Goal: Navigation & Orientation: Find specific page/section

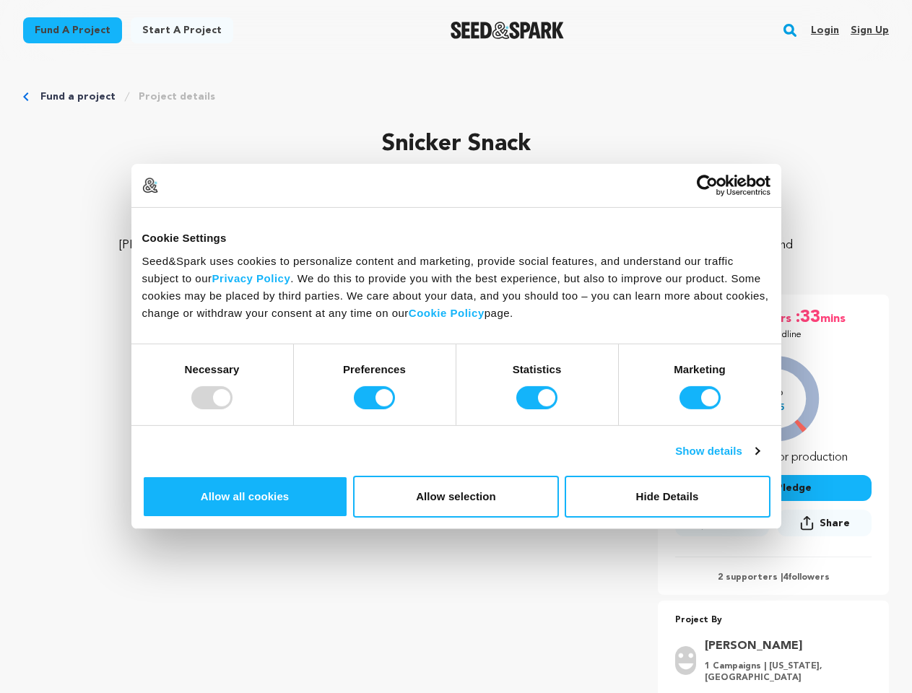
click at [232, 409] on div at bounding box center [211, 397] width 41 height 23
click at [395, 409] on input "Preferences" at bounding box center [374, 397] width 41 height 23
checkbox input "false"
click at [538, 409] on input "Statistics" at bounding box center [536, 397] width 41 height 23
checkbox input "false"
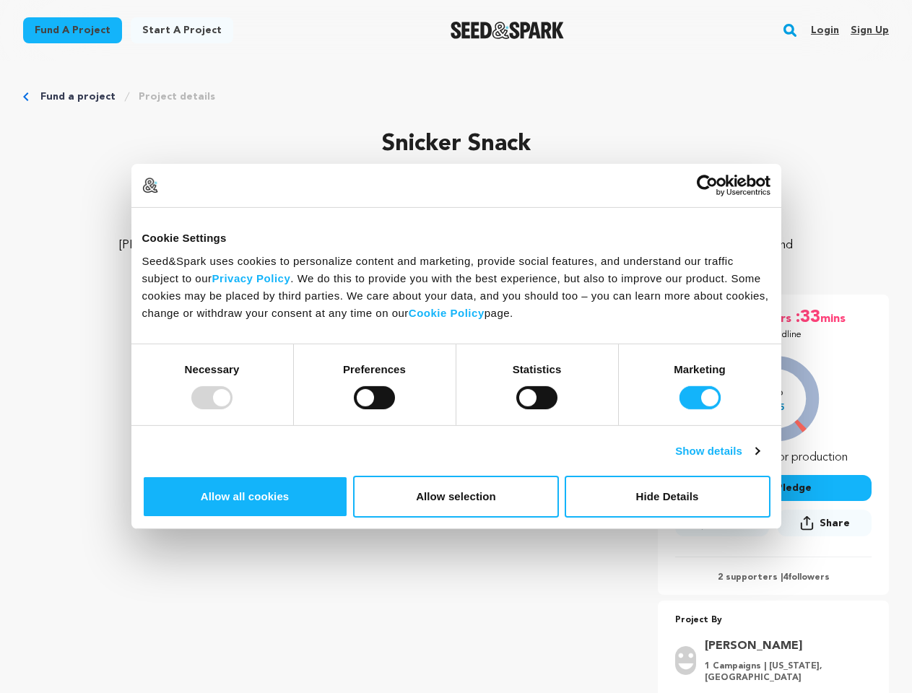
click at [679, 409] on input "Marketing" at bounding box center [699, 397] width 41 height 23
checkbox input "false"
click at [759, 460] on link "Show details" at bounding box center [717, 450] width 84 height 17
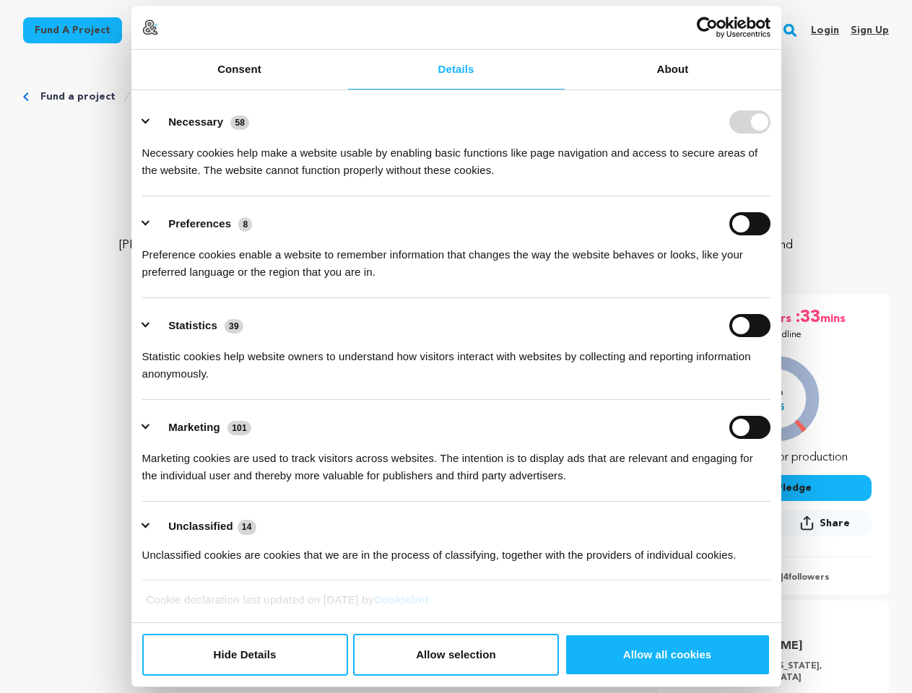
click at [781, 89] on link "About" at bounding box center [672, 70] width 217 height 40
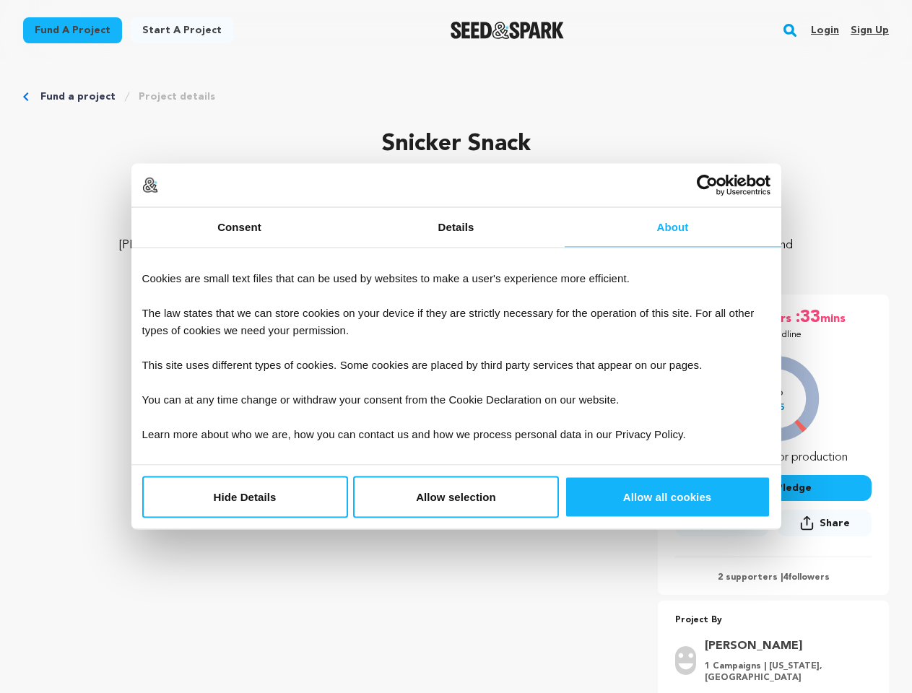
click at [797, 551] on div "29 days :18 hrs :33 mins Until Deadline 1% $275" at bounding box center [772, 444] width 231 height 300
click at [797, 598] on div "29 days :18 hrs :33 mins Until Deadline 1% $275" at bounding box center [772, 516] width 231 height 444
click at [792, 30] on rect "button" at bounding box center [789, 30] width 17 height 17
click at [0, 0] on input "text" at bounding box center [0, 0] width 0 height 0
